Goal: Information Seeking & Learning: Learn about a topic

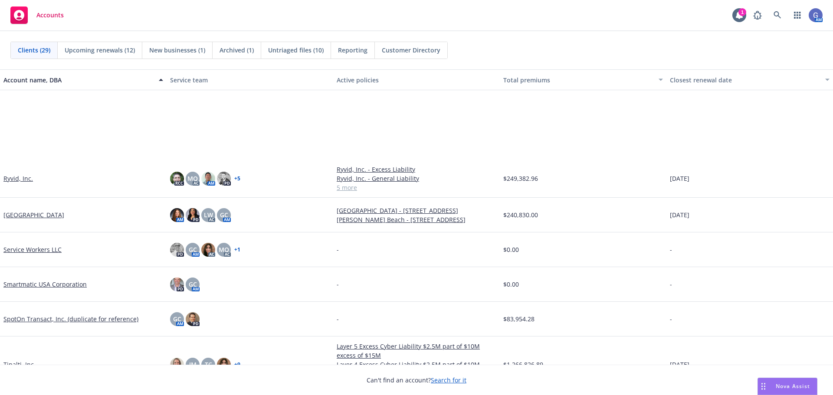
scroll to position [651, 0]
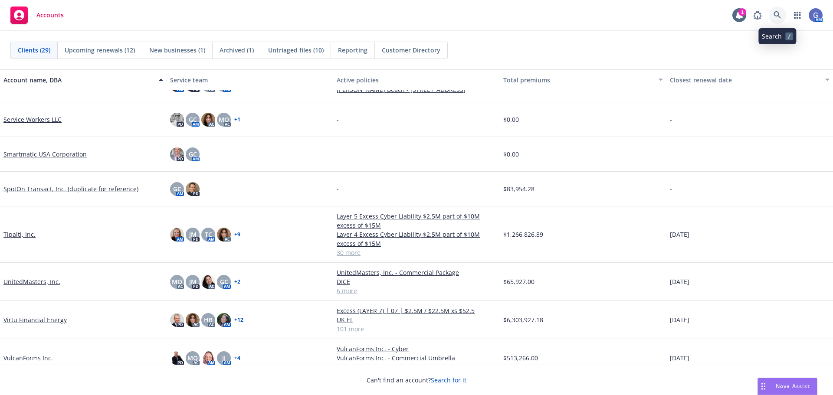
click at [776, 17] on icon at bounding box center [778, 15] width 8 height 8
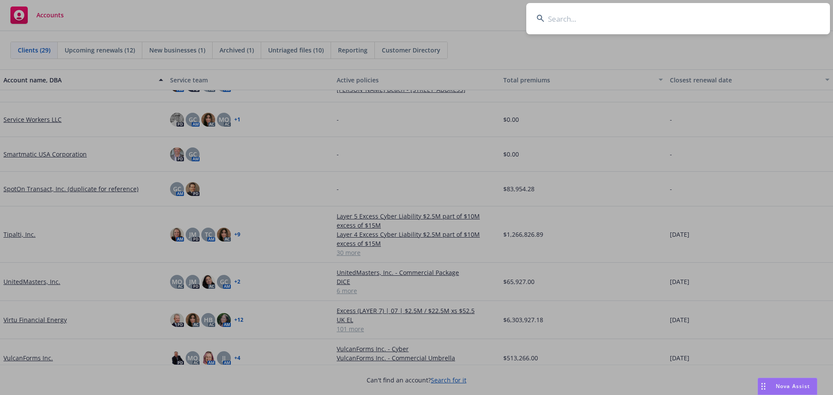
click at [658, 13] on input at bounding box center [678, 18] width 304 height 31
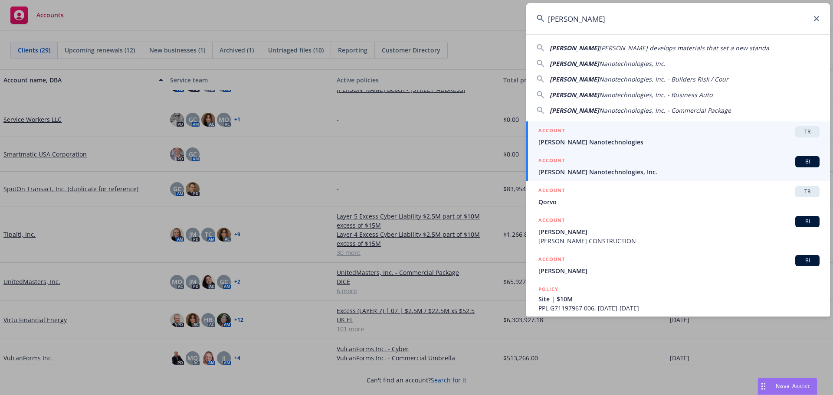
type input "[PERSON_NAME]"
click at [676, 174] on span "[PERSON_NAME] Nanotechnologies, Inc." at bounding box center [679, 172] width 281 height 9
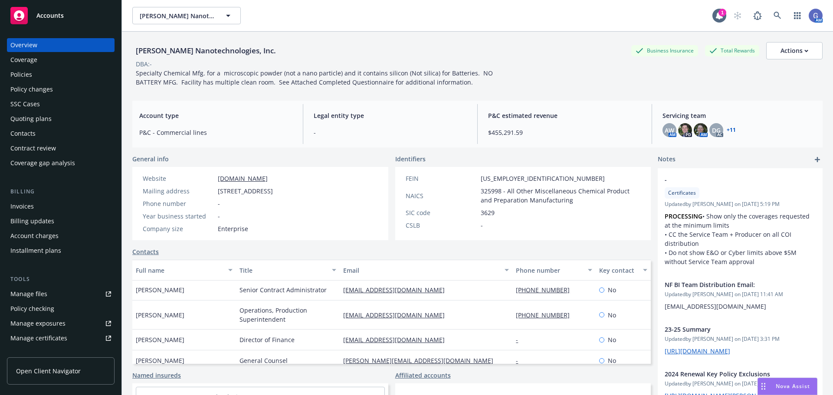
scroll to position [347, 0]
